Goal: Task Accomplishment & Management: Manage account settings

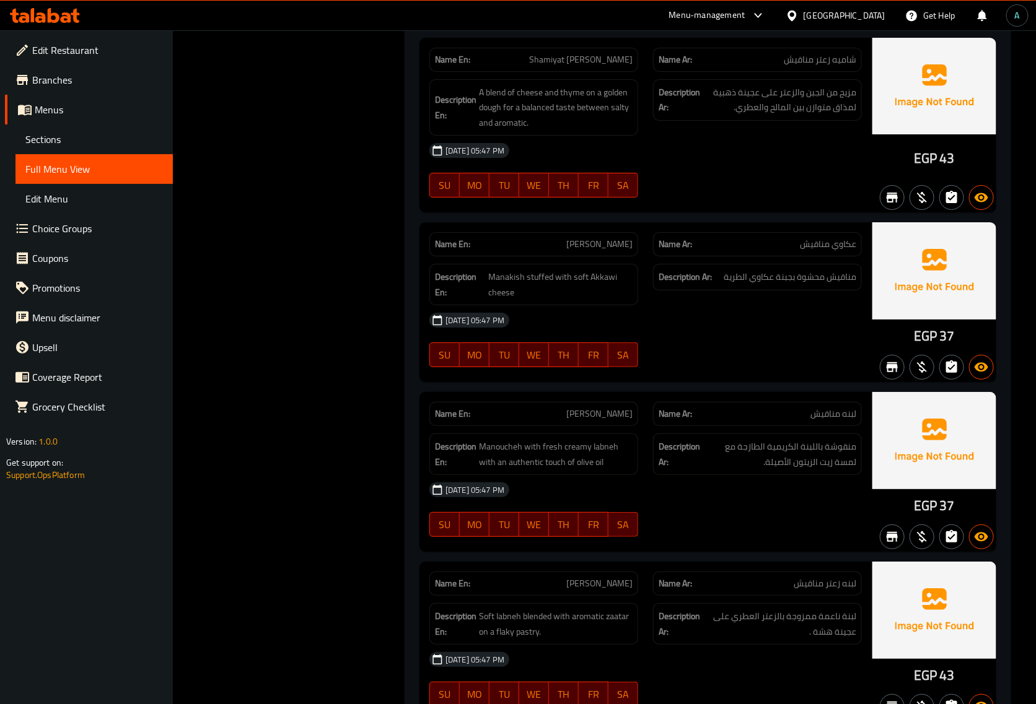
scroll to position [29035, 0]
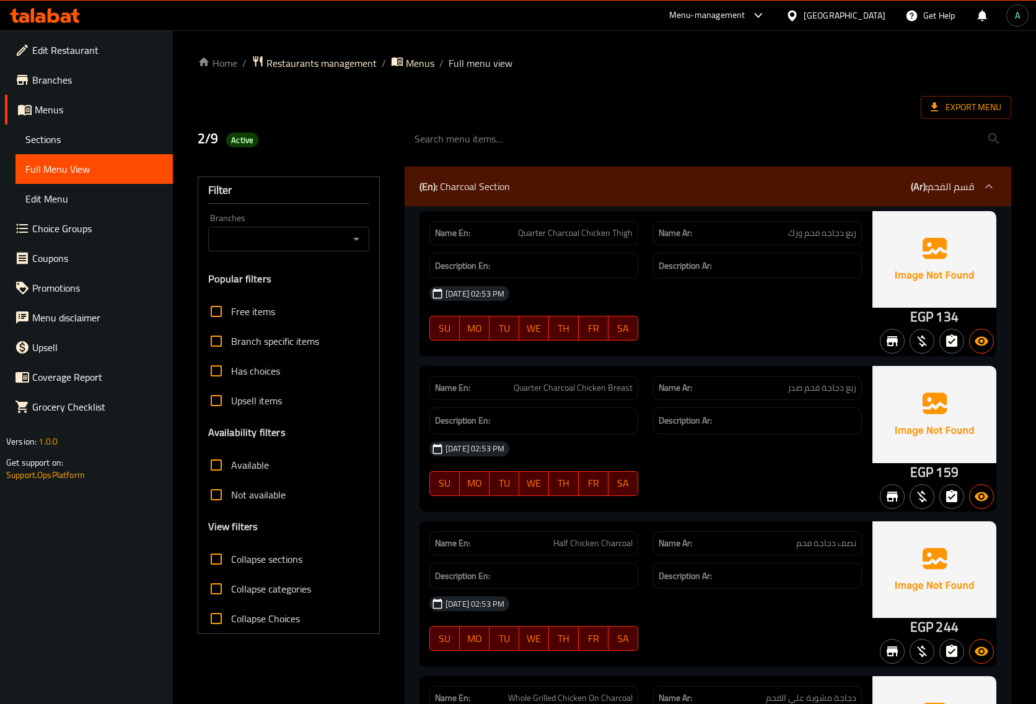
scroll to position [10119, 0]
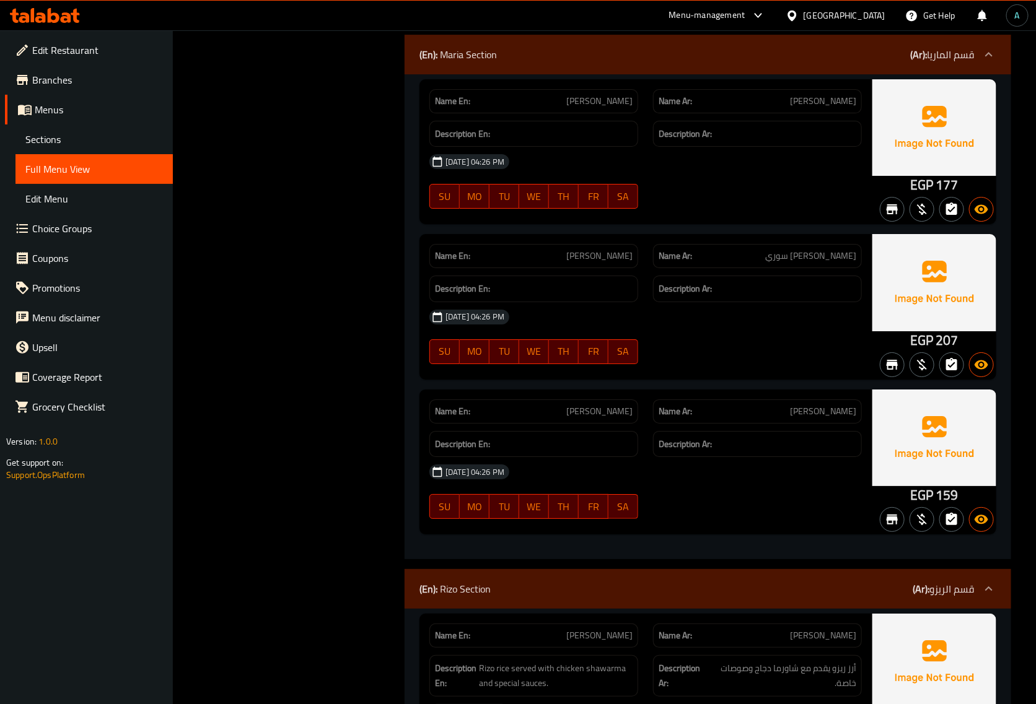
click at [804, 12] on div at bounding box center [795, 16] width 18 height 14
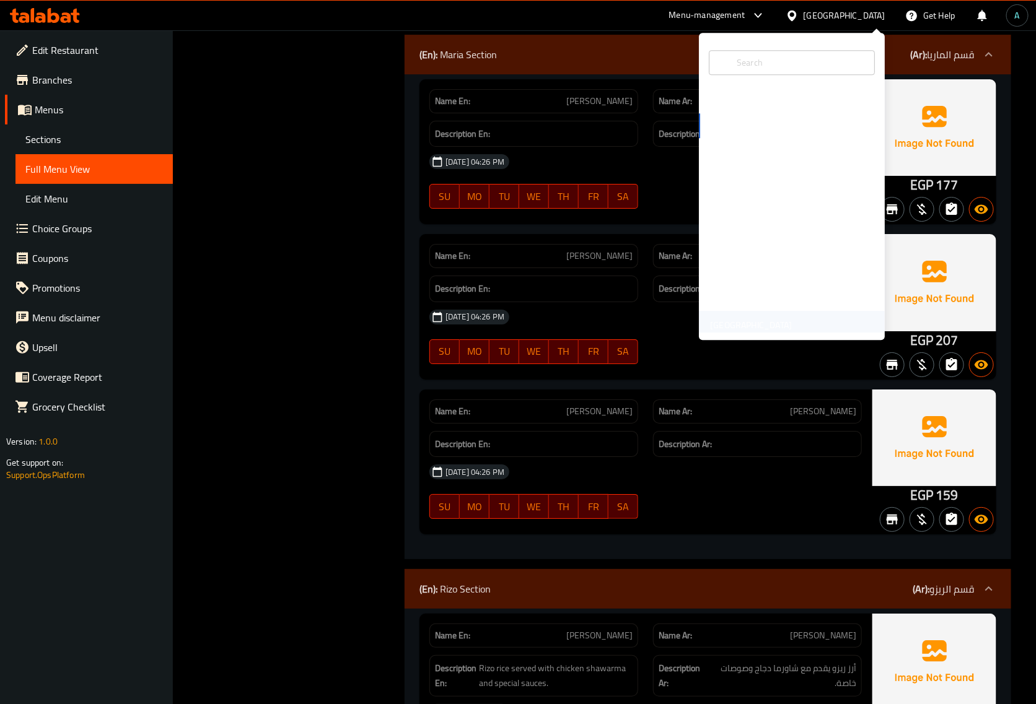
click at [762, 320] on div "[GEOGRAPHIC_DATA]" at bounding box center [751, 325] width 82 height 14
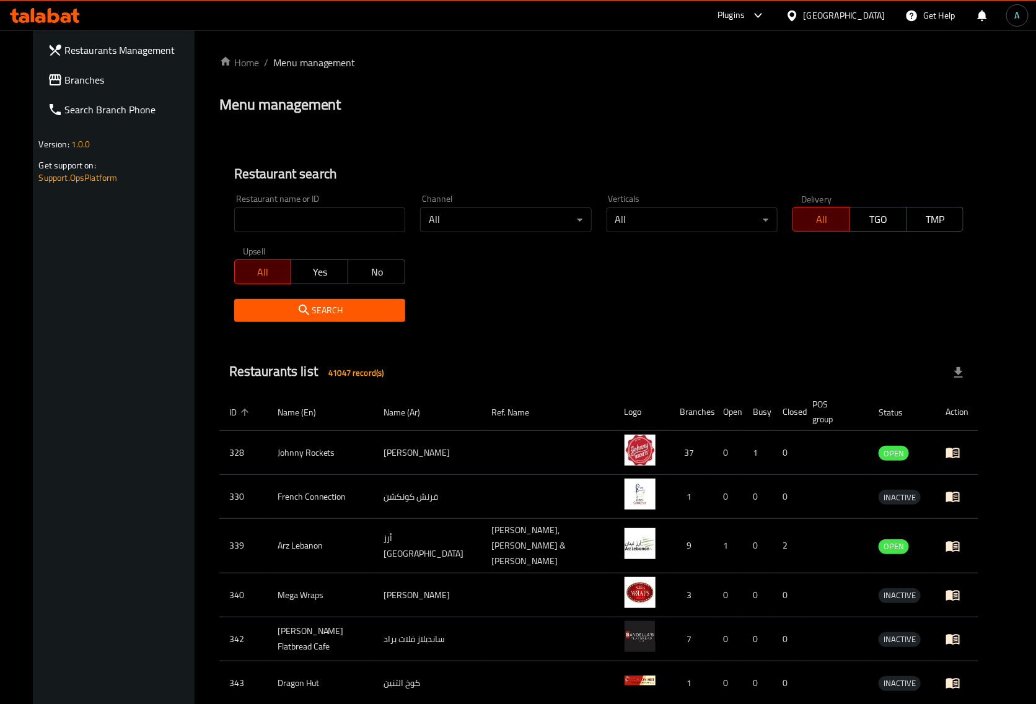
click at [65, 87] on span "Branches" at bounding box center [130, 79] width 131 height 15
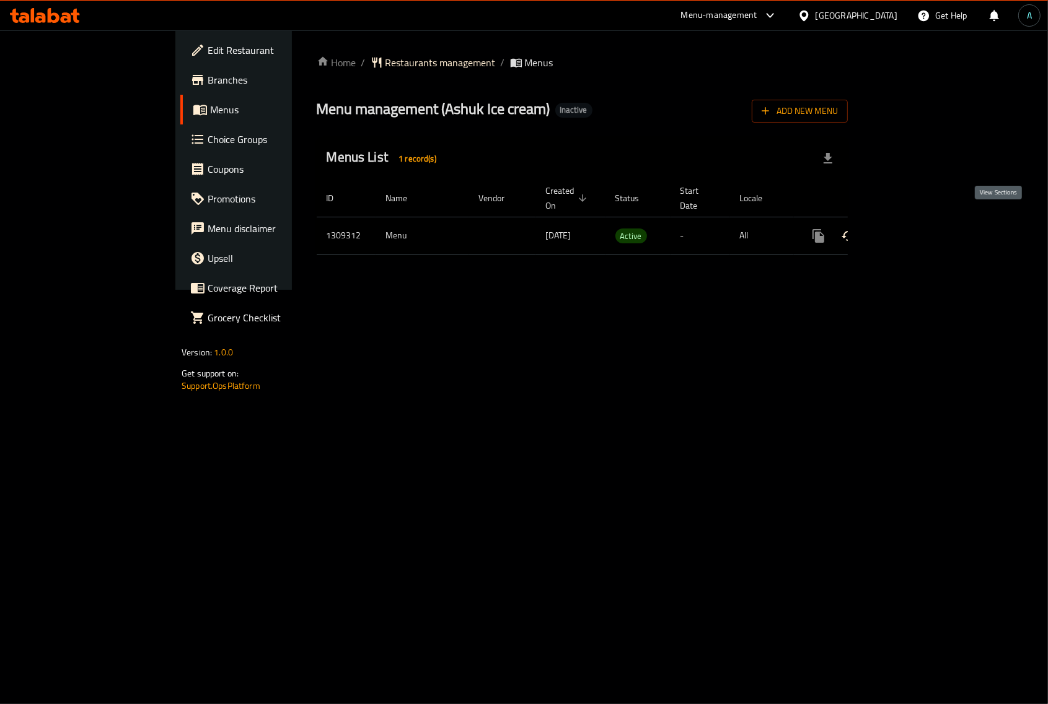
click at [915, 229] on icon "enhanced table" at bounding box center [907, 236] width 15 height 15
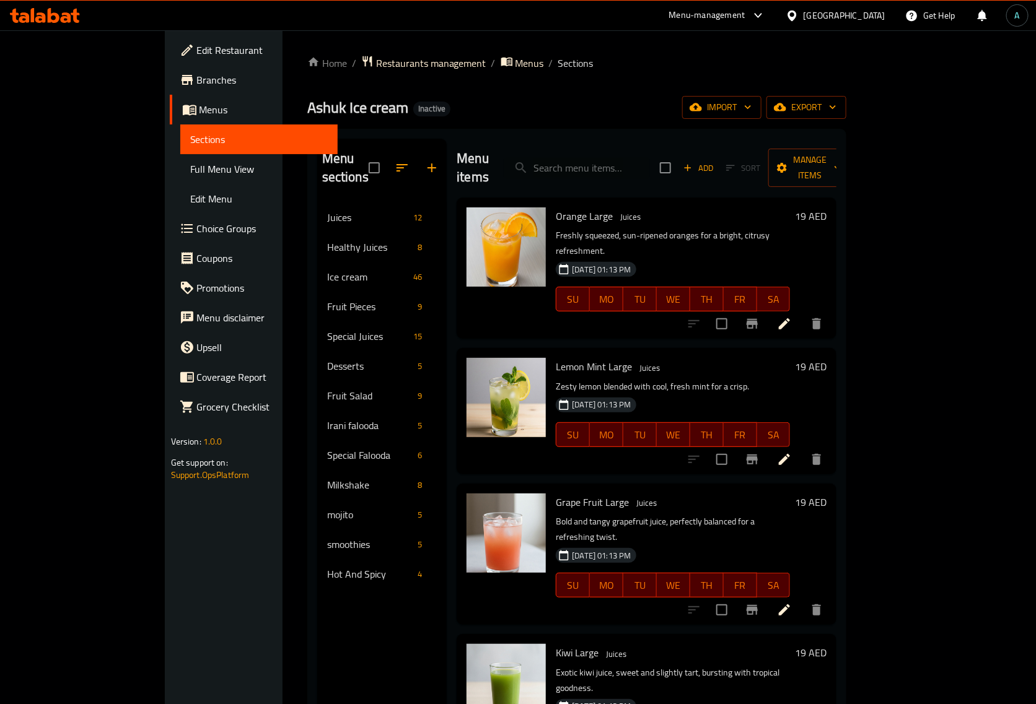
click at [478, 112] on div "Ashuk Ice cream Inactive import export" at bounding box center [577, 107] width 540 height 23
drag, startPoint x: 61, startPoint y: 170, endPoint x: 3, endPoint y: 203, distance: 66.0
click at [190, 170] on span "Full Menu View" at bounding box center [259, 169] width 138 height 15
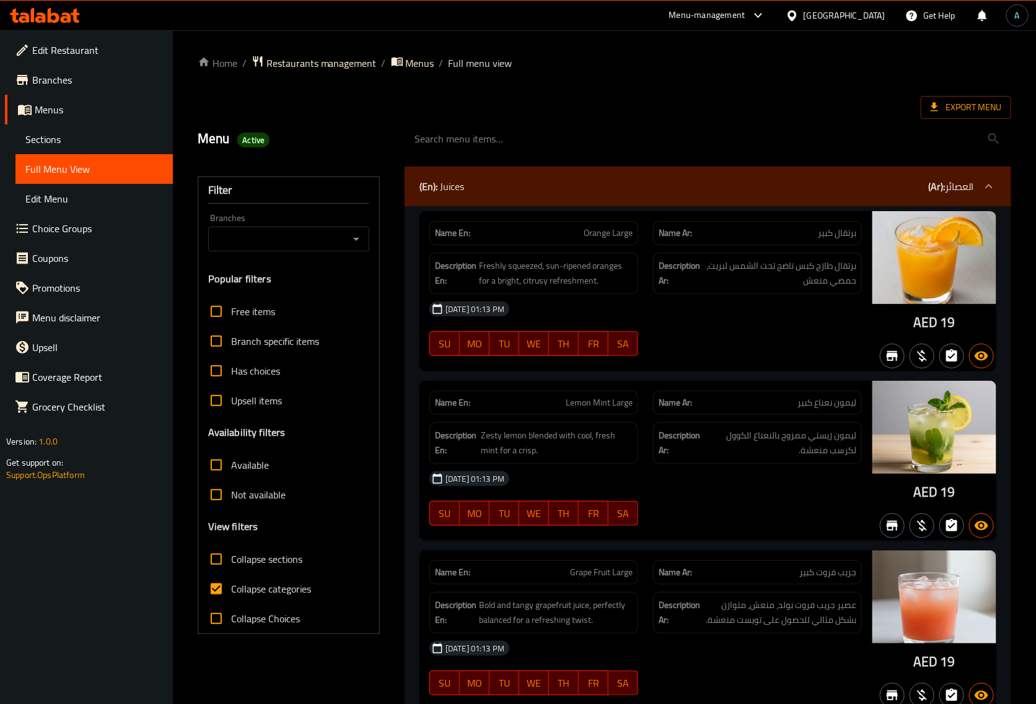
click at [374, 351] on div "Filter Branches Branches Popular filters Free items Branch specific items Has c…" at bounding box center [289, 406] width 182 height 458
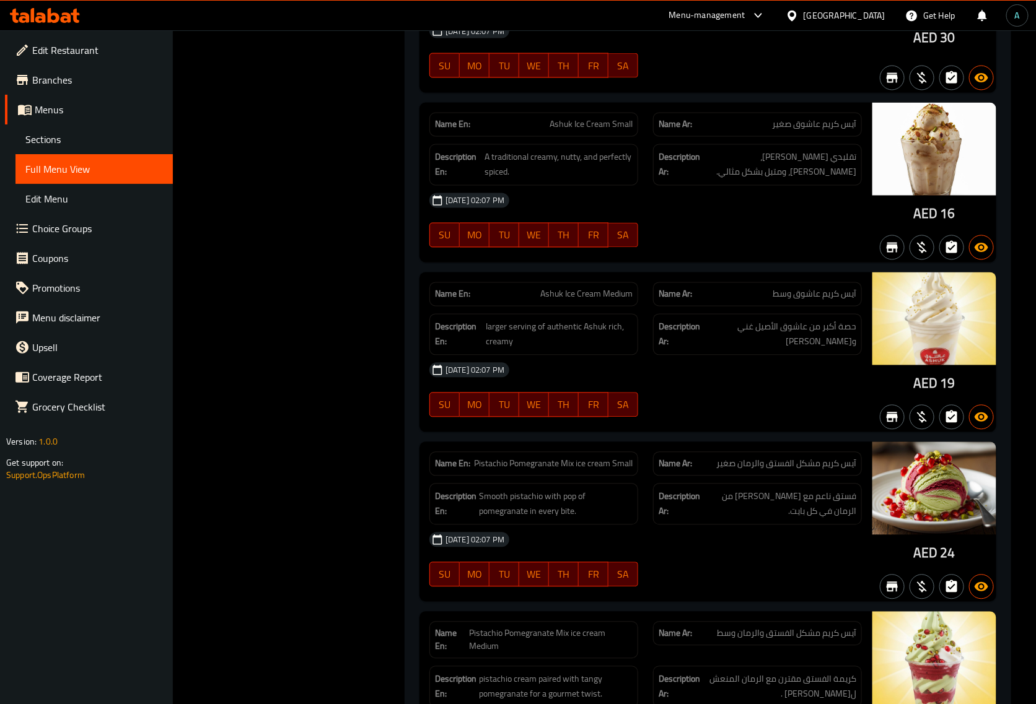
scroll to position [5135, 0]
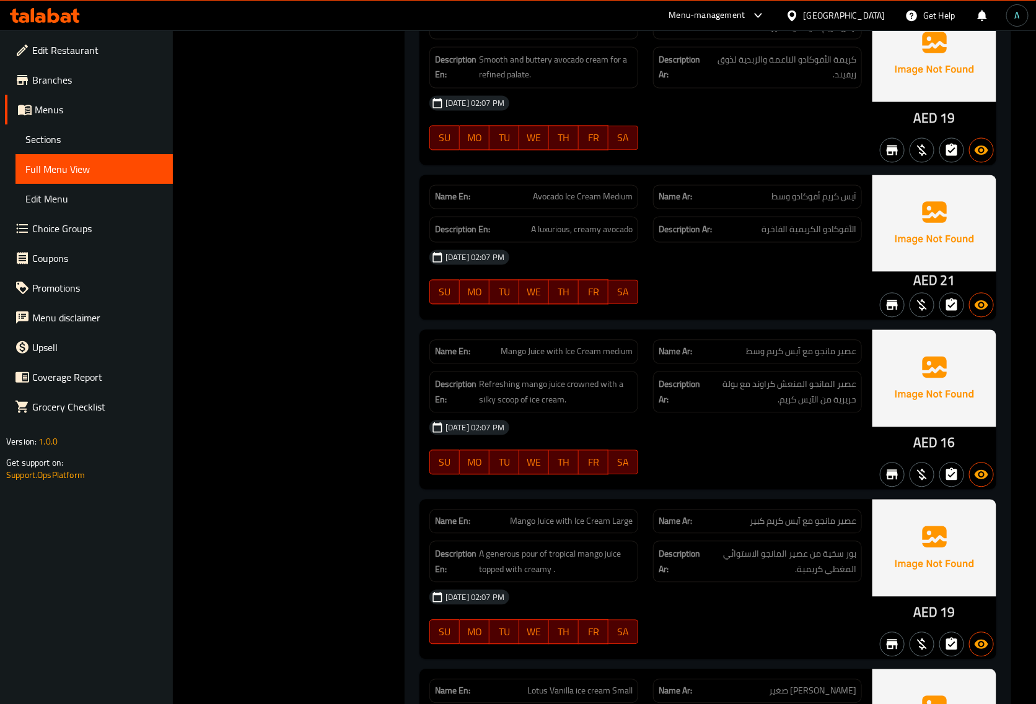
drag, startPoint x: 664, startPoint y: 328, endPoint x: 640, endPoint y: 310, distance: 30.0
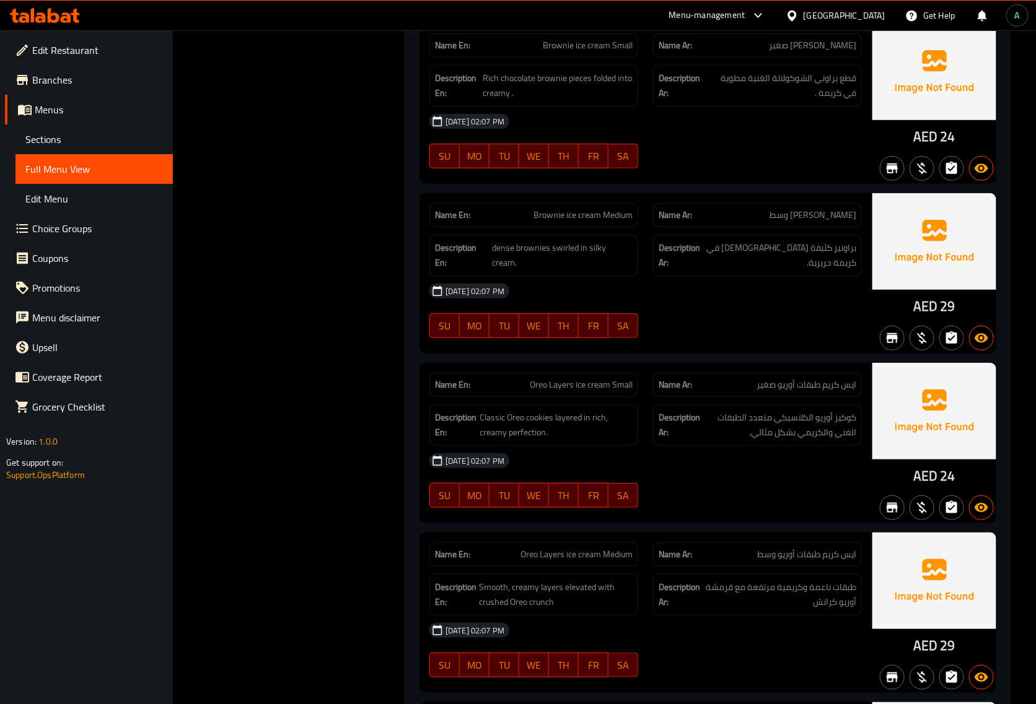
scroll to position [5057, 0]
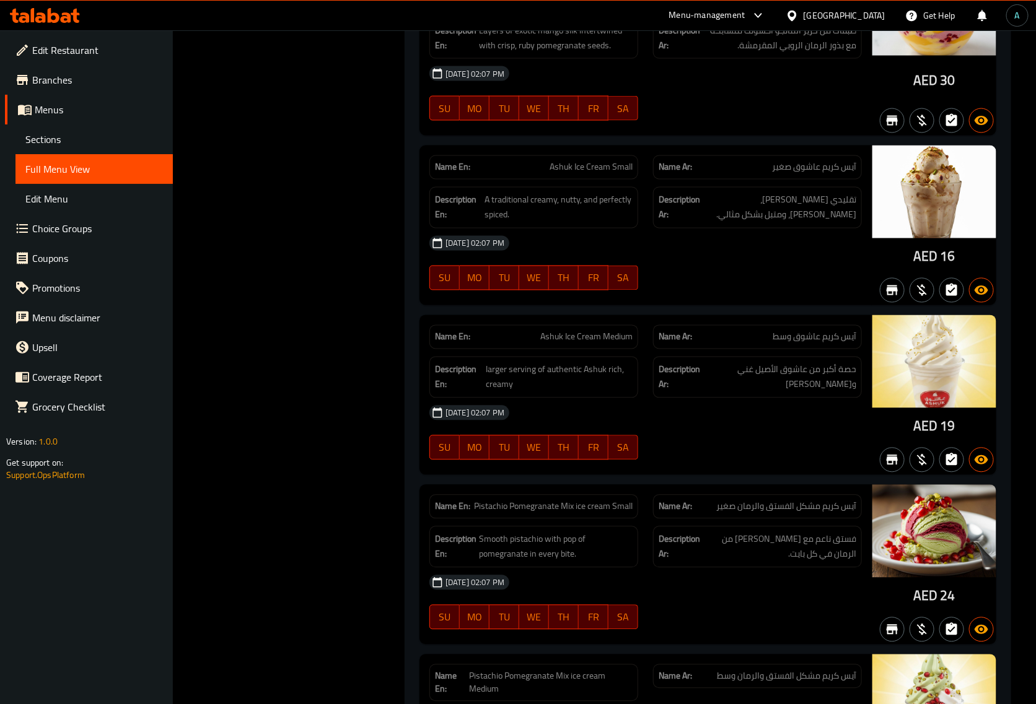
copy span "Ashuk Ice Cream Small"
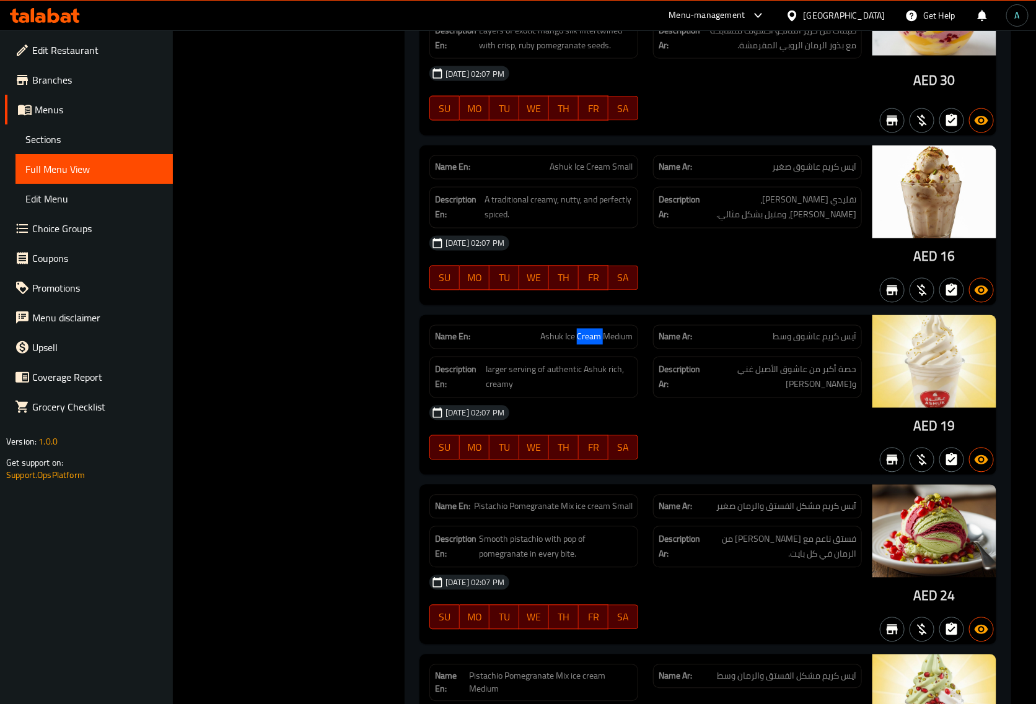
copy span "Ashuk Ice Cream Medium"
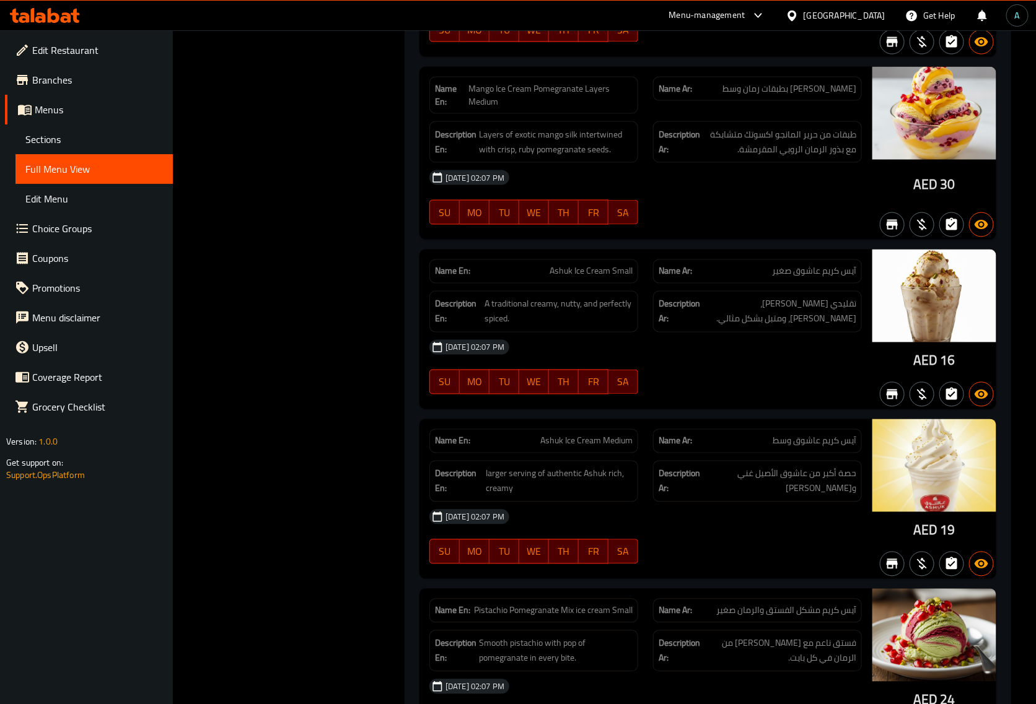
scroll to position [5042, 0]
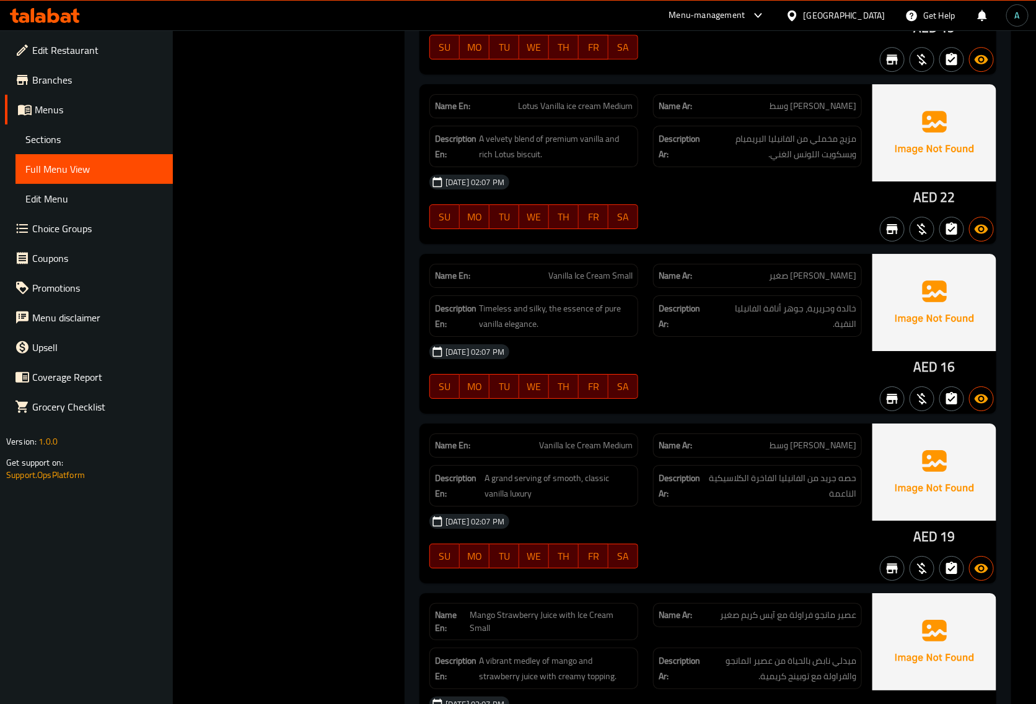
scroll to position [10041, 0]
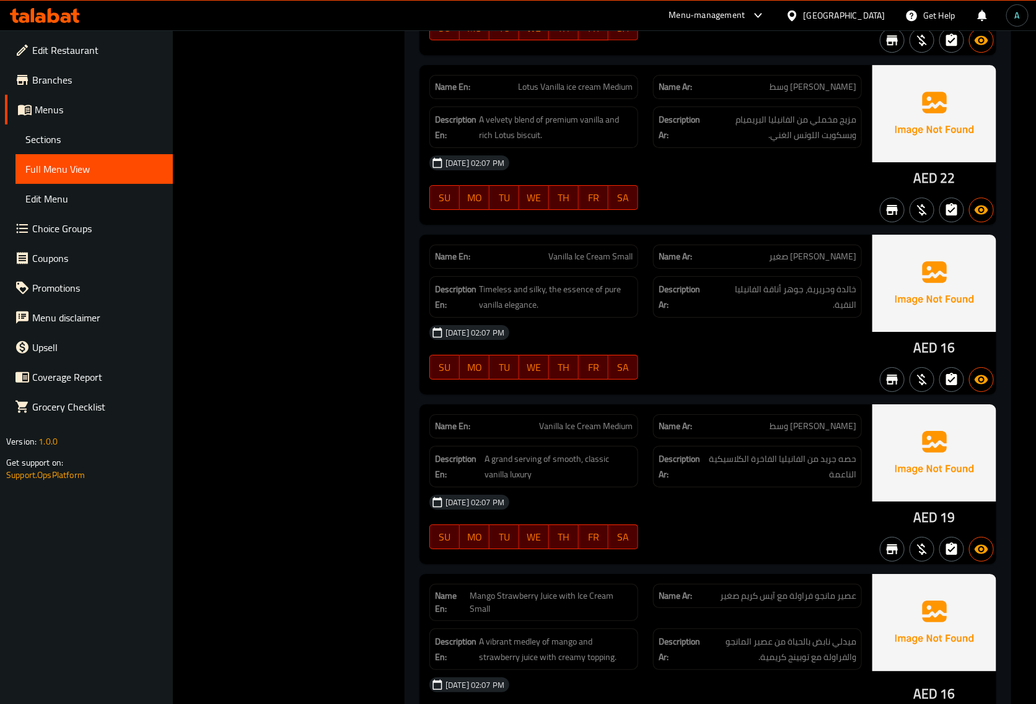
click at [571, 245] on div "Name En: Vanilla Ice Cream Small" at bounding box center [534, 256] width 224 height 39
copy span "Vanilla Ice Cream Small"
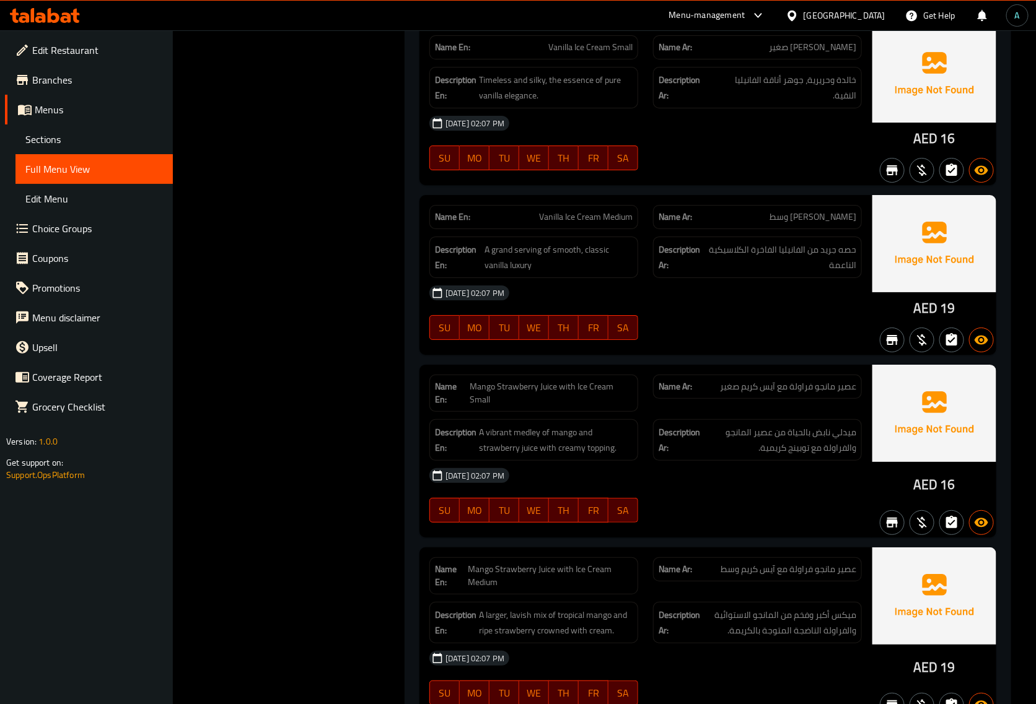
scroll to position [10351, 0]
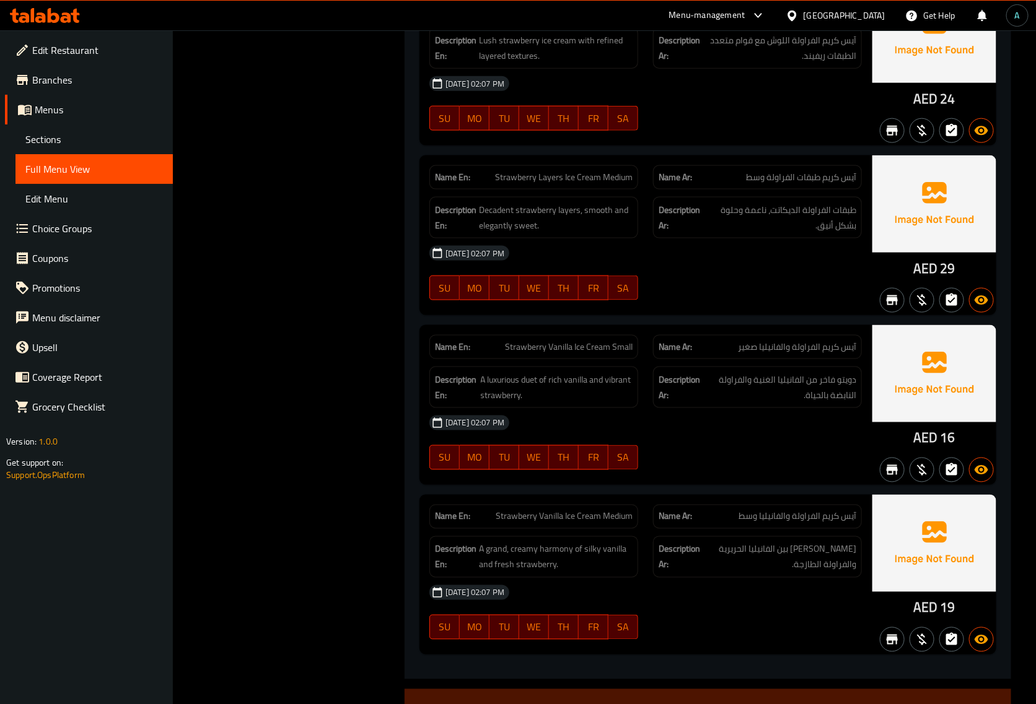
click at [623, 502] on div "Name En: Strawberry Vanilla Ice Cream Medium Name Ar: آيس كريم الفراولة والفاني…" at bounding box center [645, 575] width 452 height 160
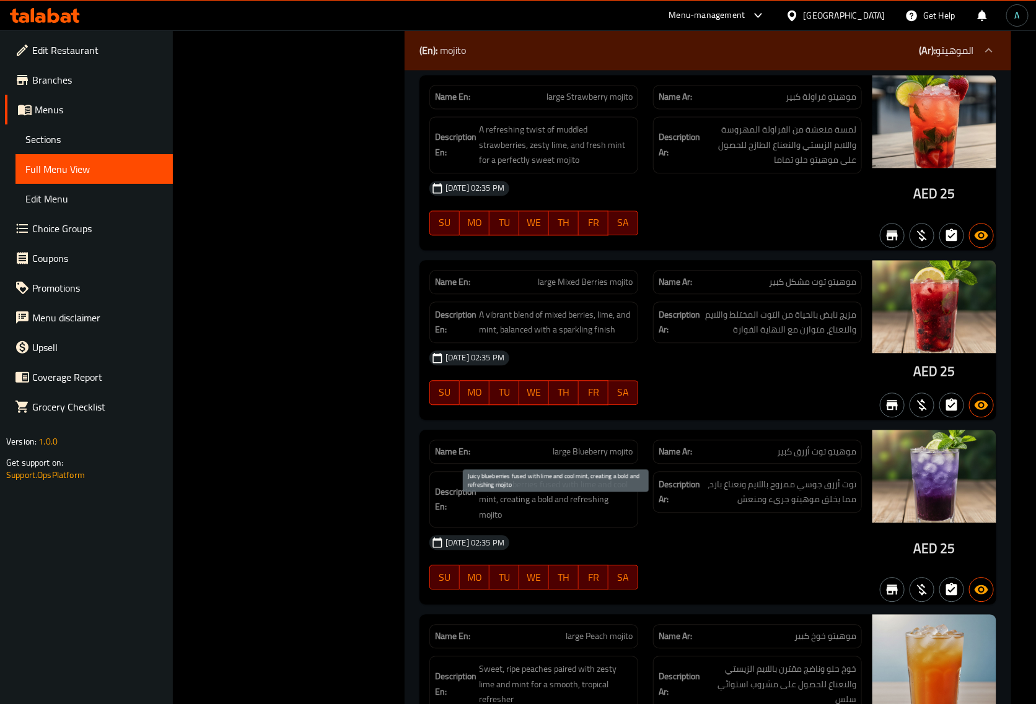
scroll to position [5800, 0]
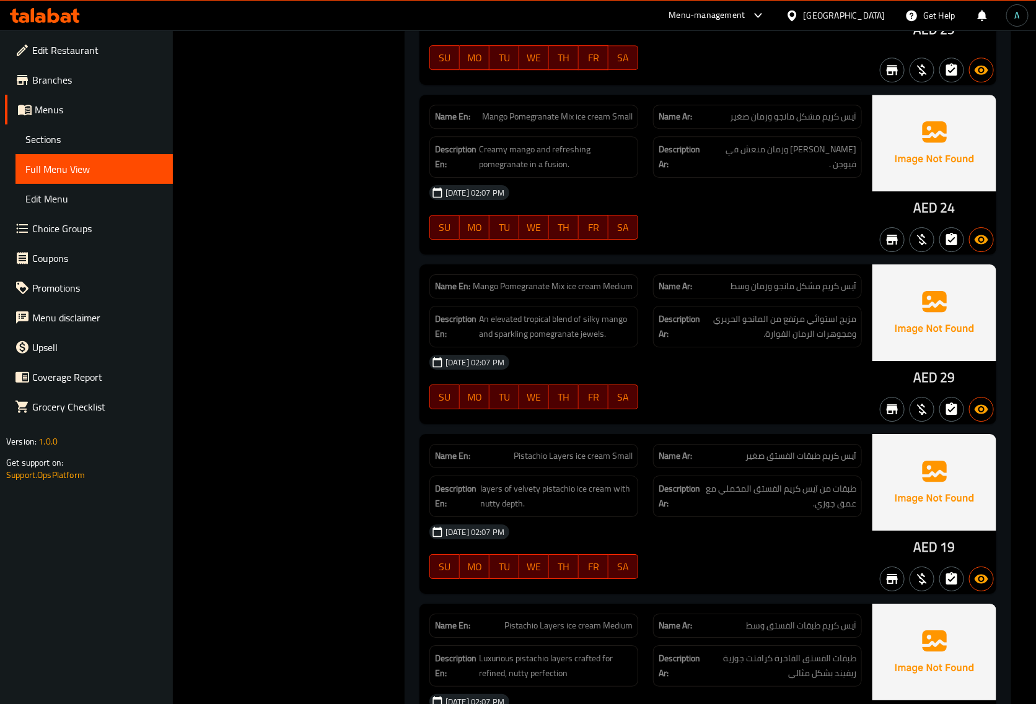
click at [734, 208] on div "02-09-2025 02:07 PM" at bounding box center [645, 193] width 447 height 30
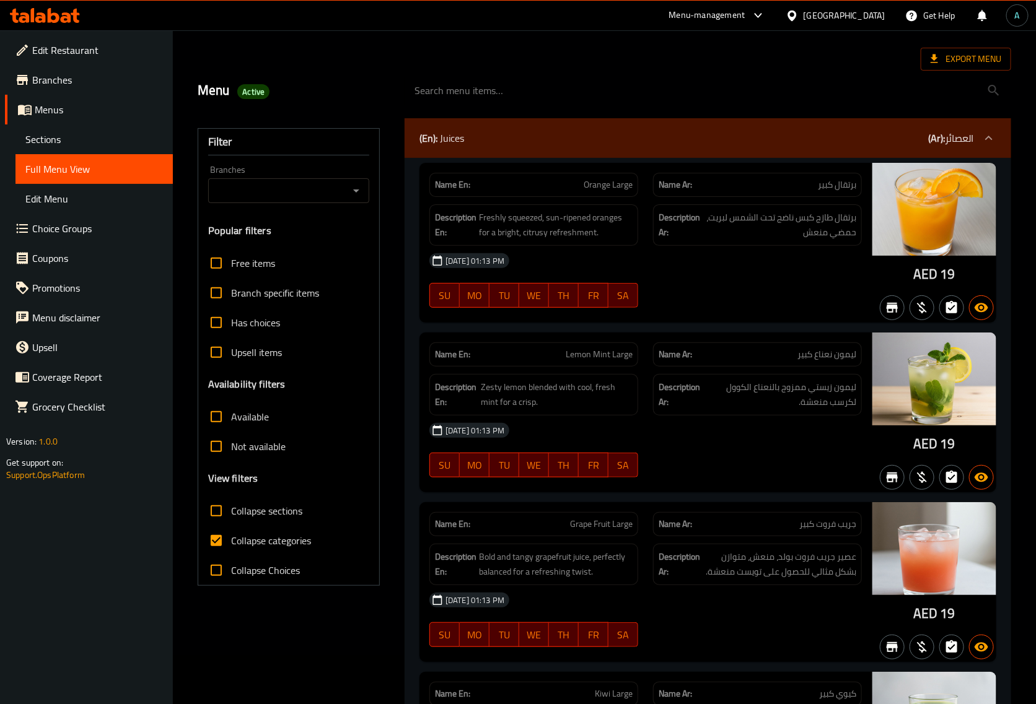
click at [271, 537] on span "Collapse categories" at bounding box center [271, 540] width 80 height 15
click at [231, 537] on input "Collapse categories" at bounding box center [216, 541] width 30 height 30
checkbox input "false"
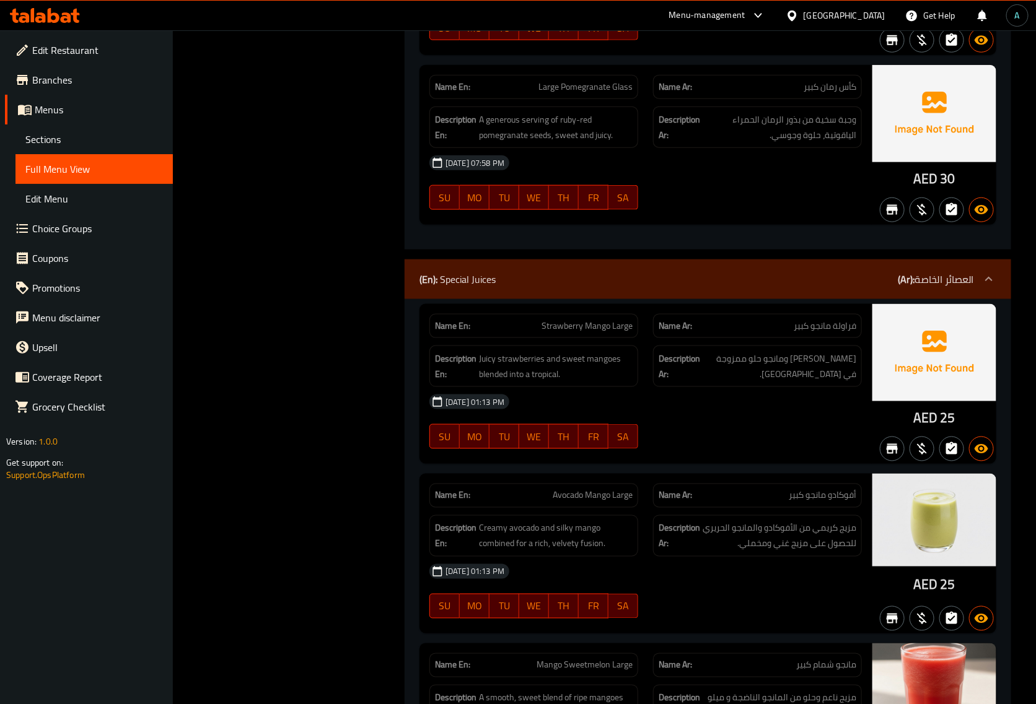
scroll to position [0, 0]
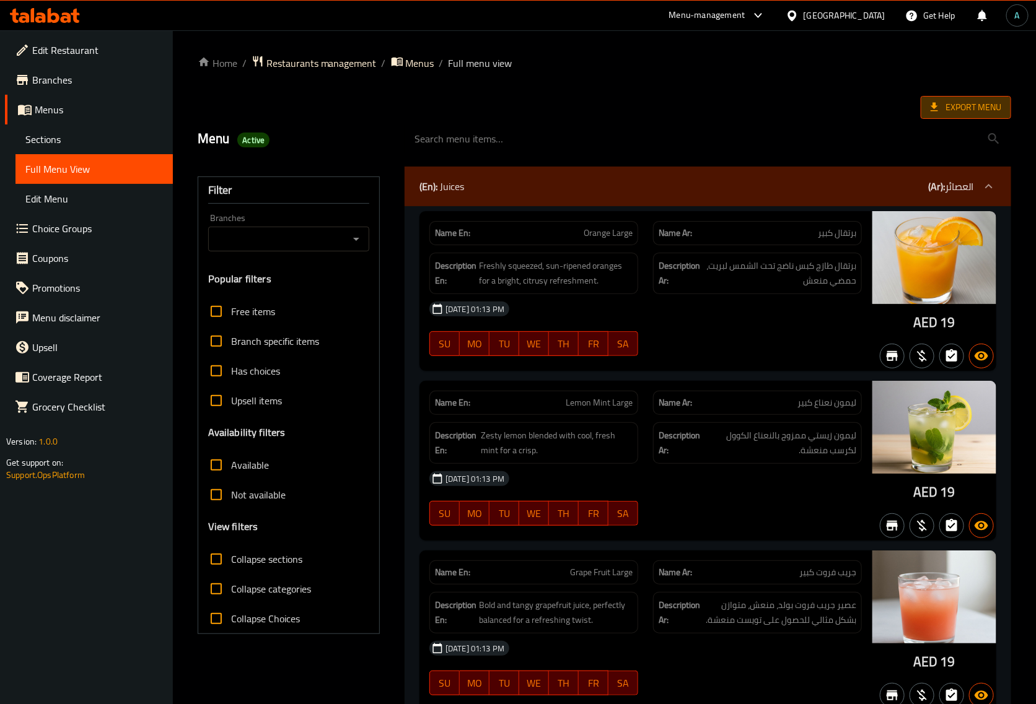
click at [968, 119] on span "Export Menu" at bounding box center [966, 107] width 90 height 23
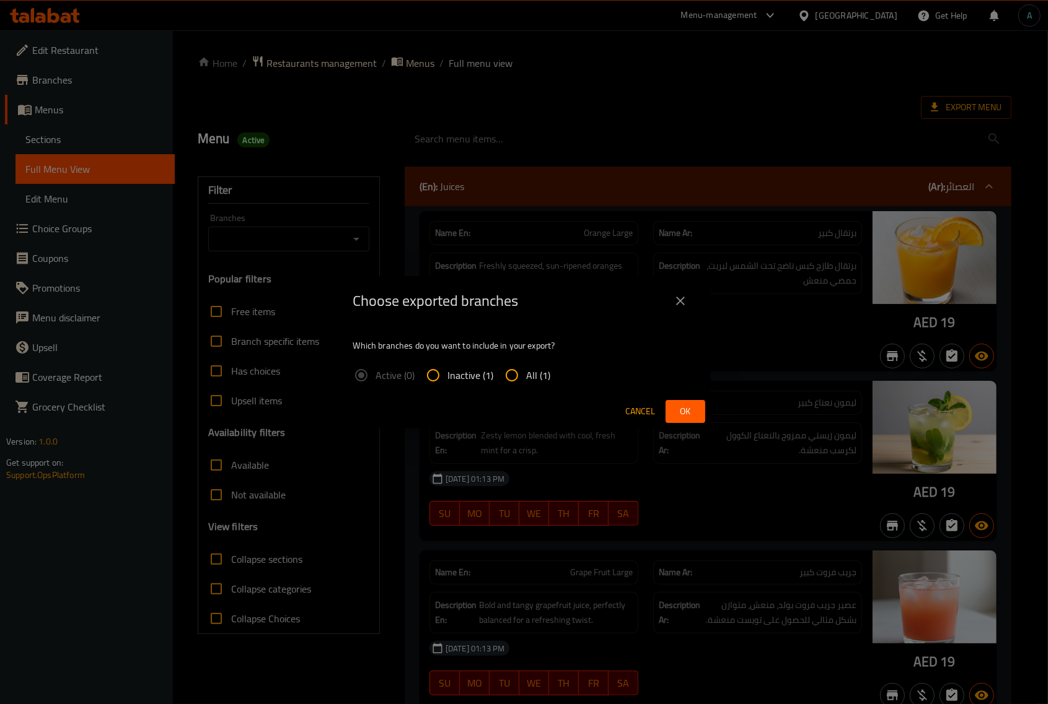
click at [524, 376] on input "All (1)" at bounding box center [512, 376] width 30 height 30
radio input "true"
click at [704, 419] on button "Ok" at bounding box center [685, 411] width 40 height 23
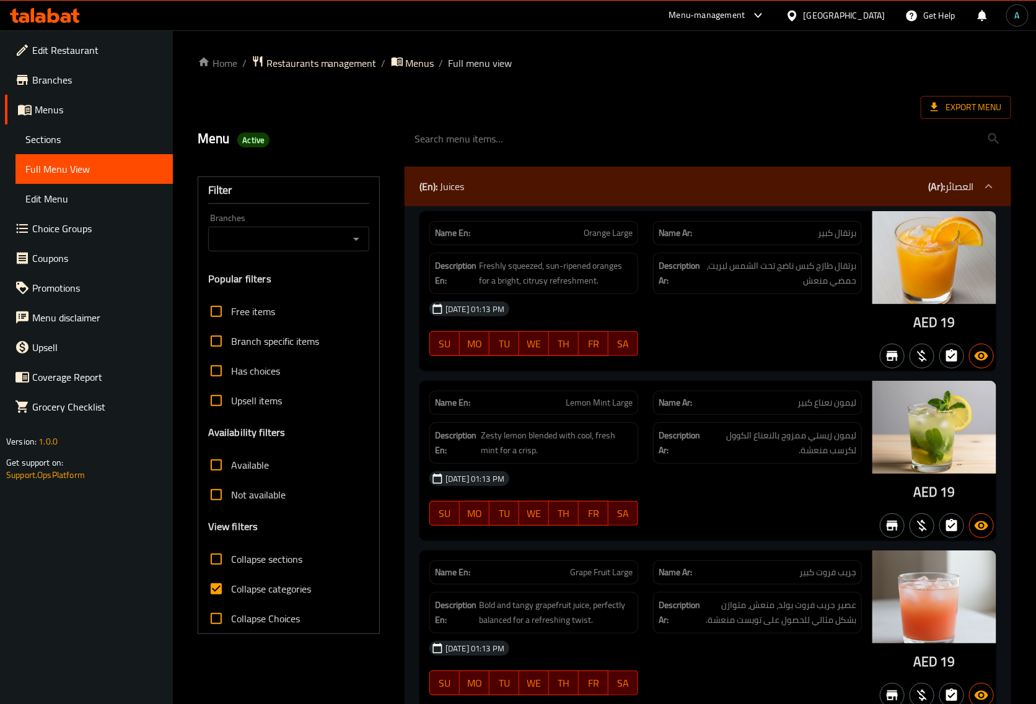
click at [97, 144] on span "Sections" at bounding box center [94, 139] width 138 height 15
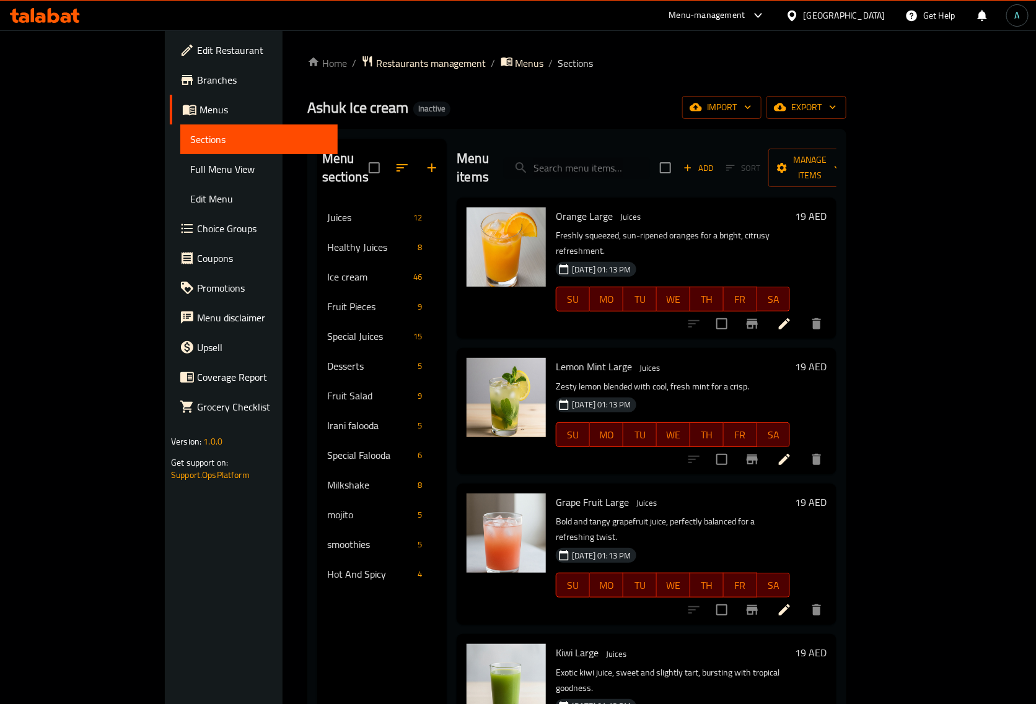
click at [624, 157] on input "search" at bounding box center [577, 168] width 146 height 22
paste input "Ashuk Ice Cream Small"
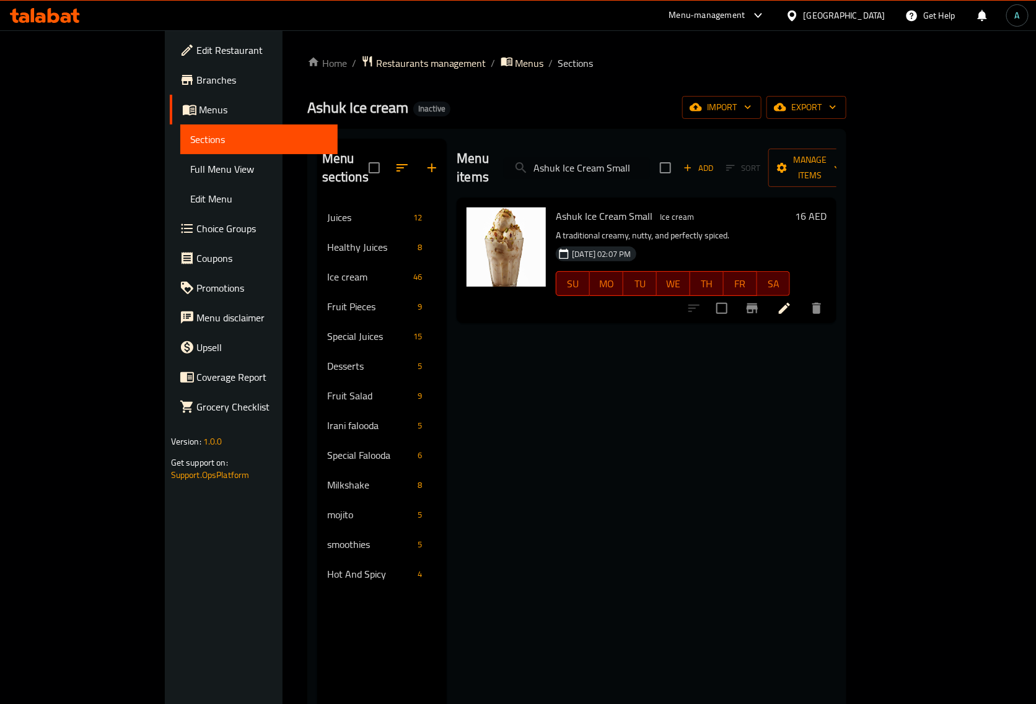
click at [650, 162] on input "Ashuk Ice Cream Small" at bounding box center [577, 168] width 146 height 22
paste input "Medium"
type input "Ashuk Ice Cream Medium"
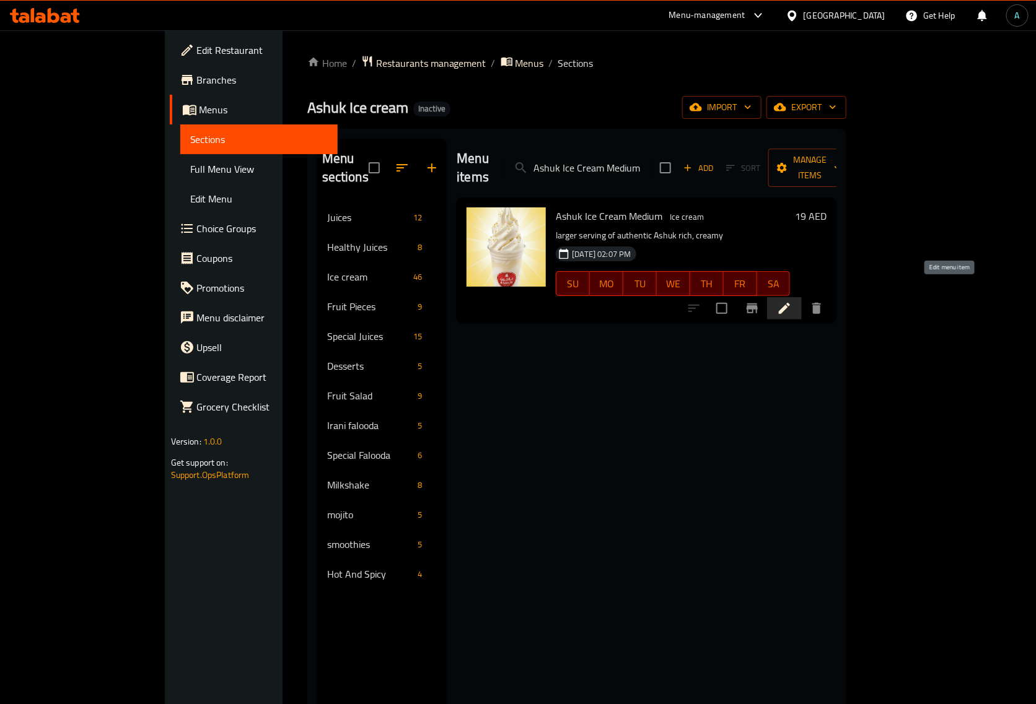
drag, startPoint x: 959, startPoint y: 299, endPoint x: 952, endPoint y: 295, distance: 8.1
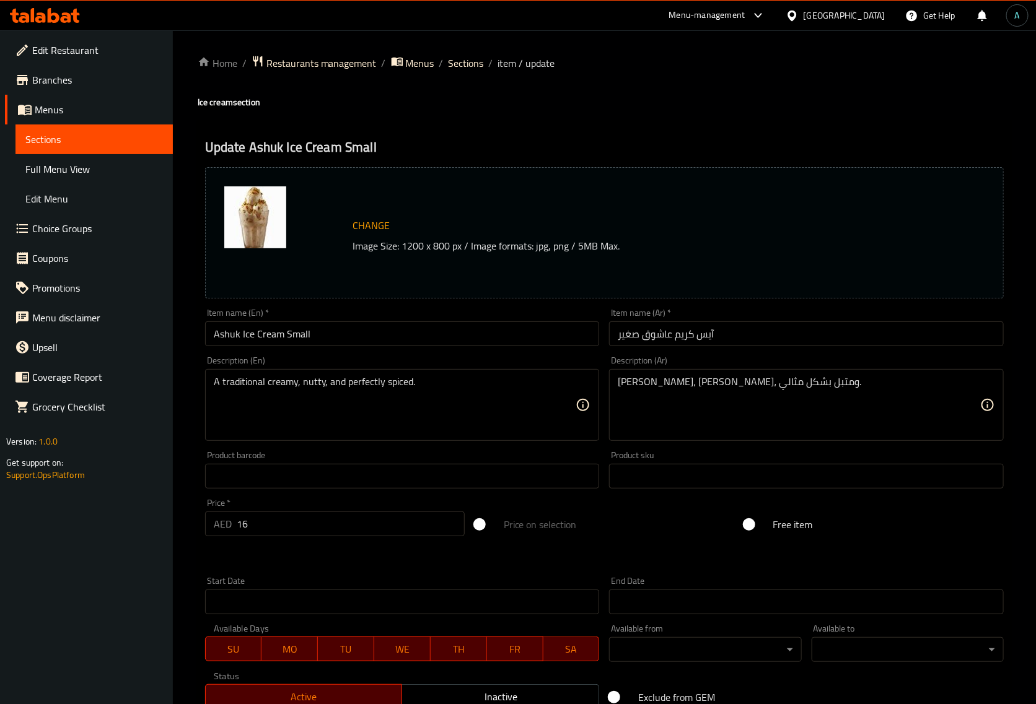
click at [299, 335] on input "Ashuk Ice Cream Small" at bounding box center [402, 334] width 395 height 25
type input "Ashuk Ice Cream Medium"
click at [629, 331] on input "آيس كريم عاشوق صغير" at bounding box center [806, 334] width 395 height 25
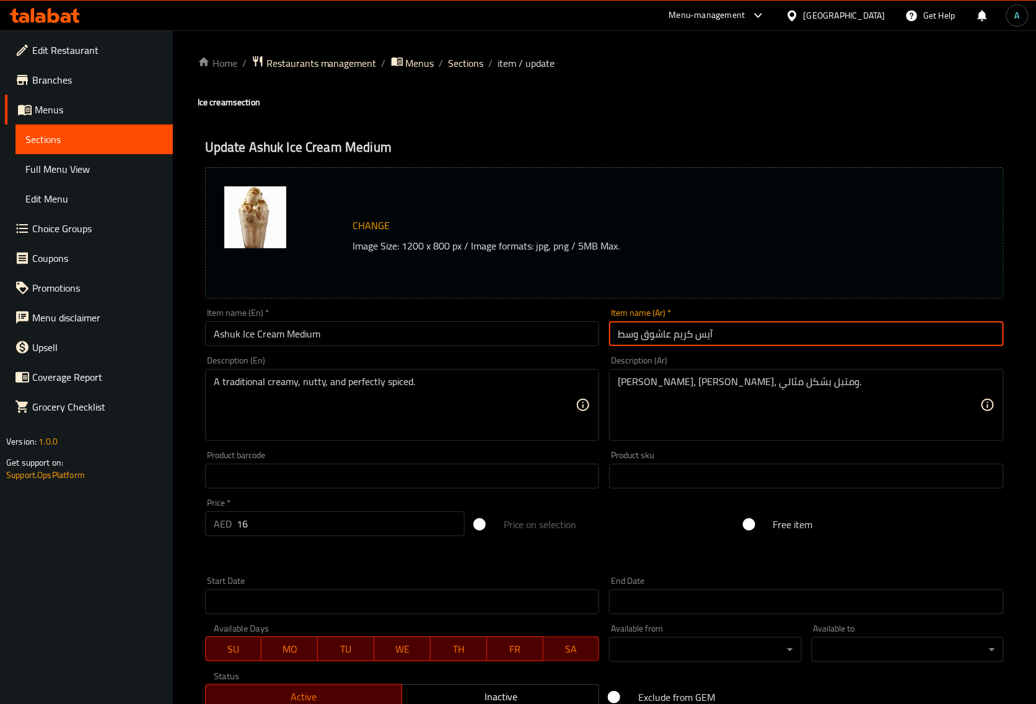
type input "آيس كريم عاشوق صغير"
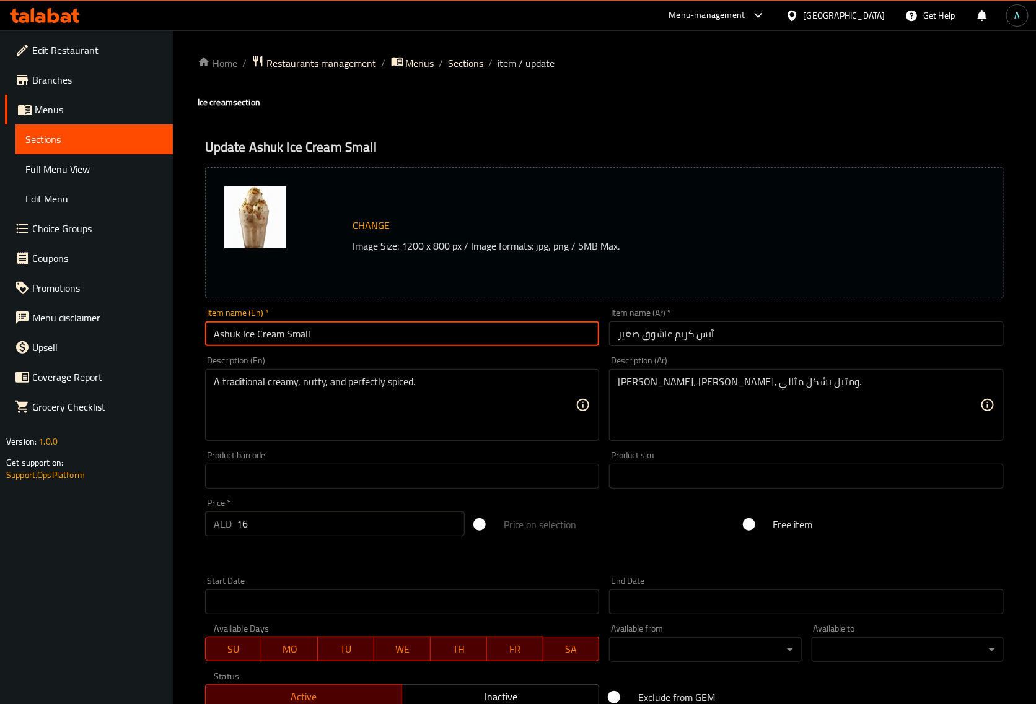
click at [485, 339] on input "Ashuk Ice Cream Small" at bounding box center [402, 334] width 395 height 25
type input "Ashuk Ice Cream Small"
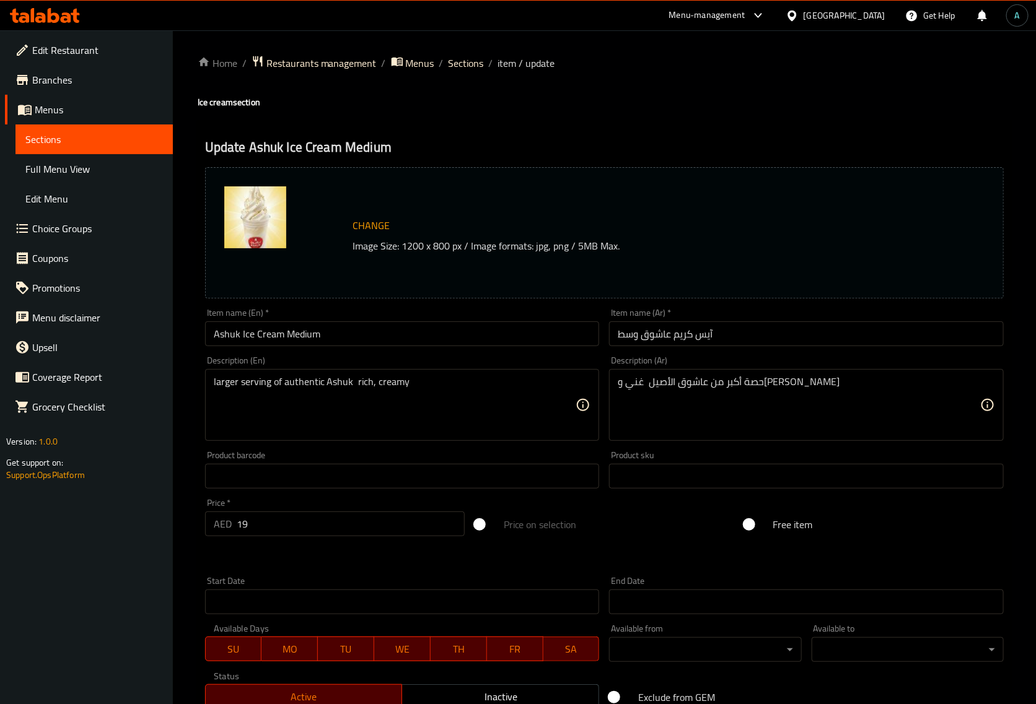
click at [305, 339] on input "Ashuk Ice Cream Medium" at bounding box center [402, 334] width 395 height 25
type input "Ashuk Ice Cream Large"
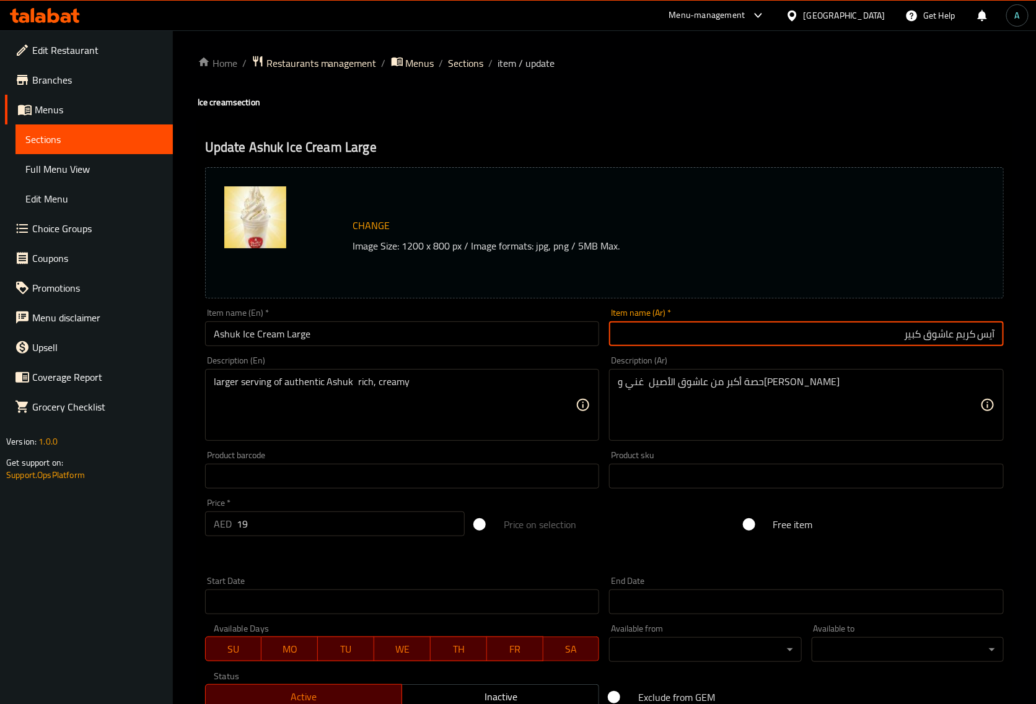
type input "آيس كريم عاشوق وسط"
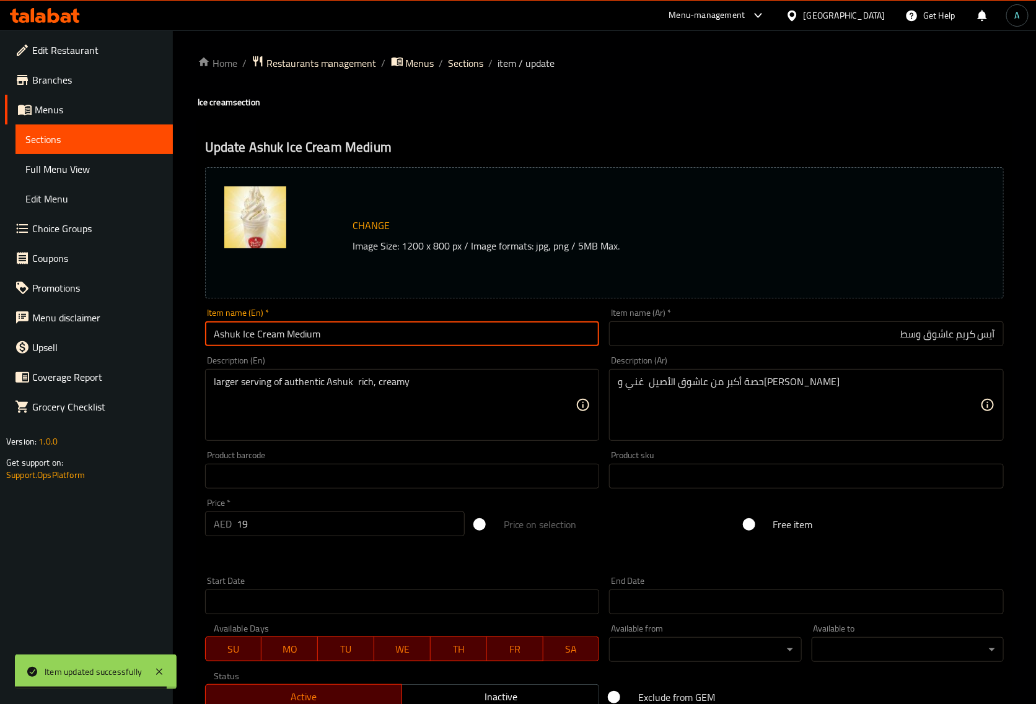
click at [435, 336] on input "Ashuk Ice Cream Medium" at bounding box center [402, 334] width 395 height 25
type input "Ashuk Ice Cream Medium"
